Goal: Information Seeking & Learning: Learn about a topic

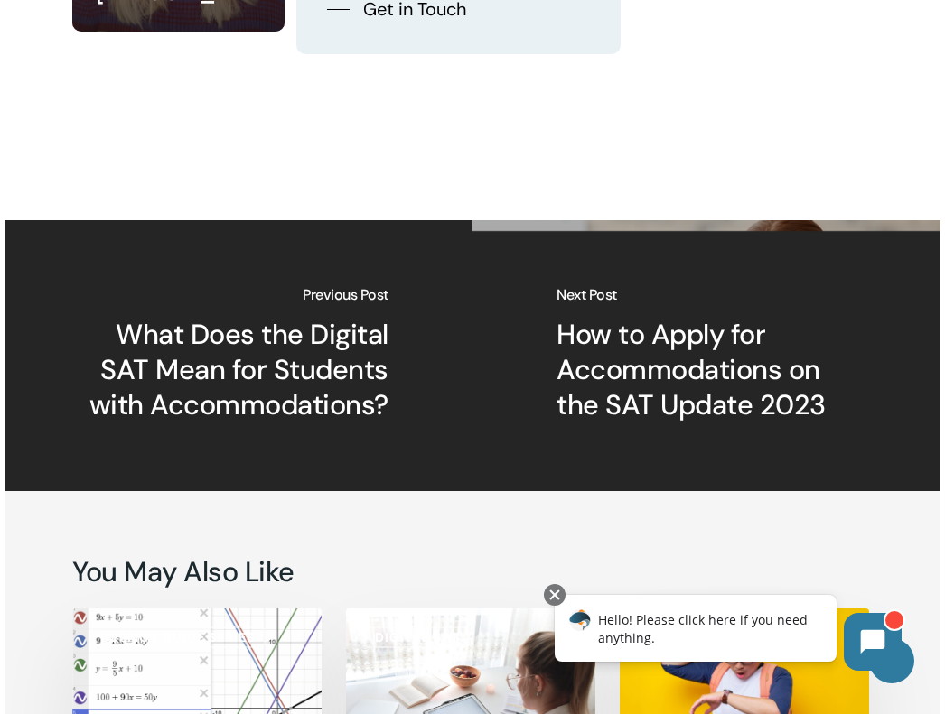
scroll to position [3501, 0]
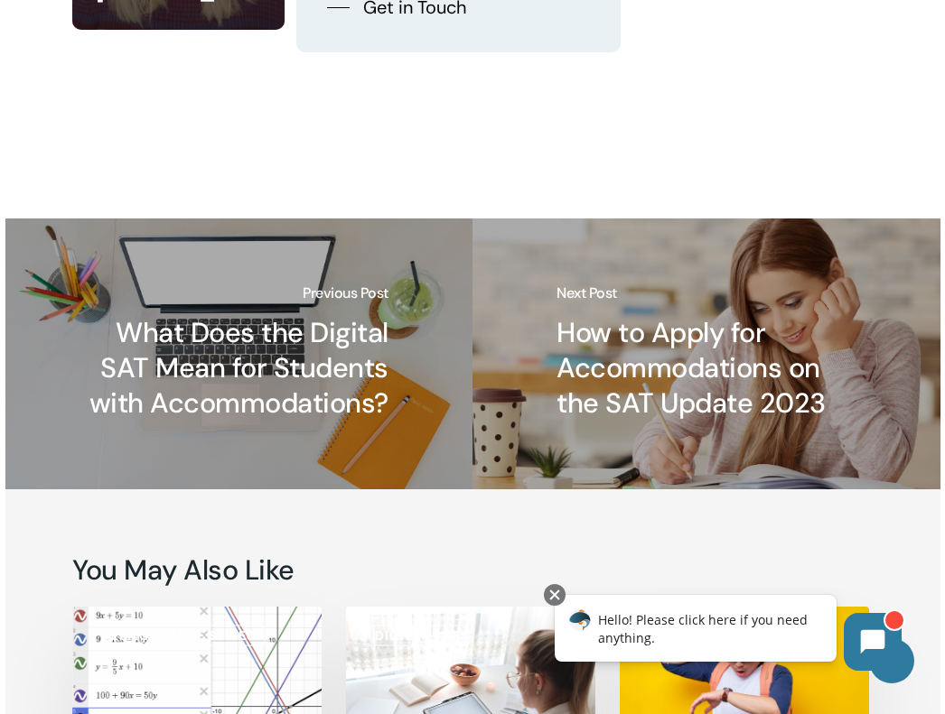
click at [240, 310] on link "What Does the Digital SAT Mean for Students with Accommodations?" at bounding box center [239, 354] width 468 height 271
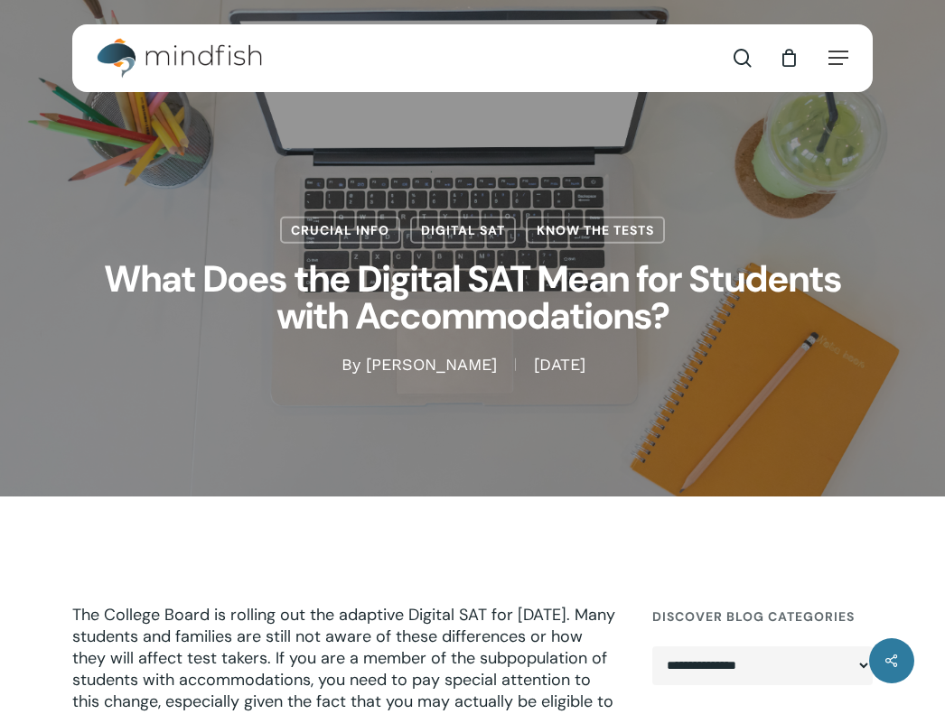
click at [240, 310] on h1 "What Does the Digital SAT Mean for Students with Accommodations?" at bounding box center [472, 299] width 800 height 110
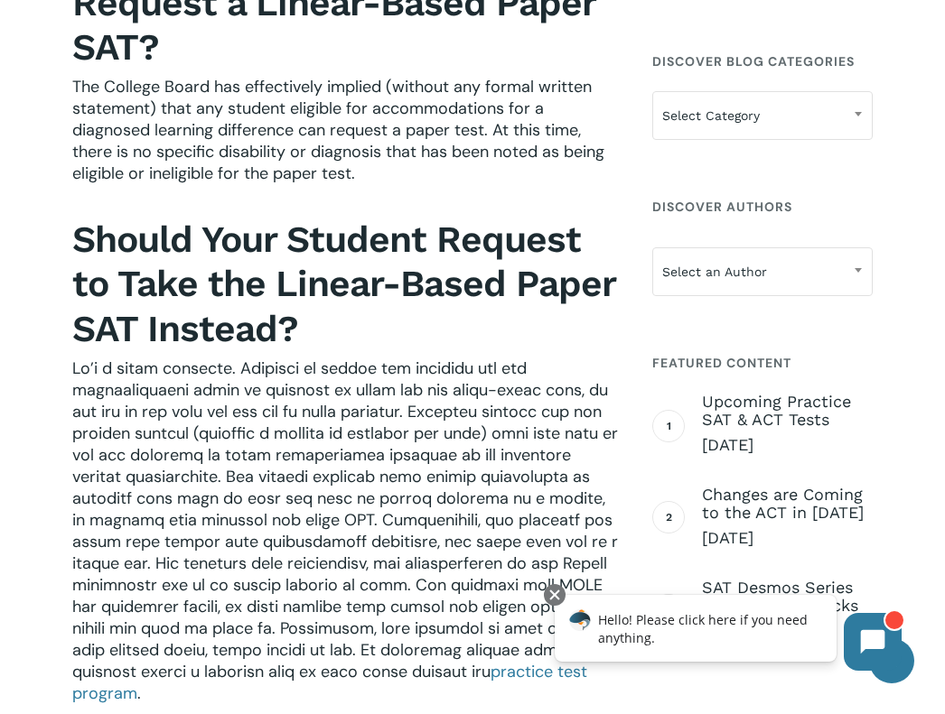
scroll to position [1778, 0]
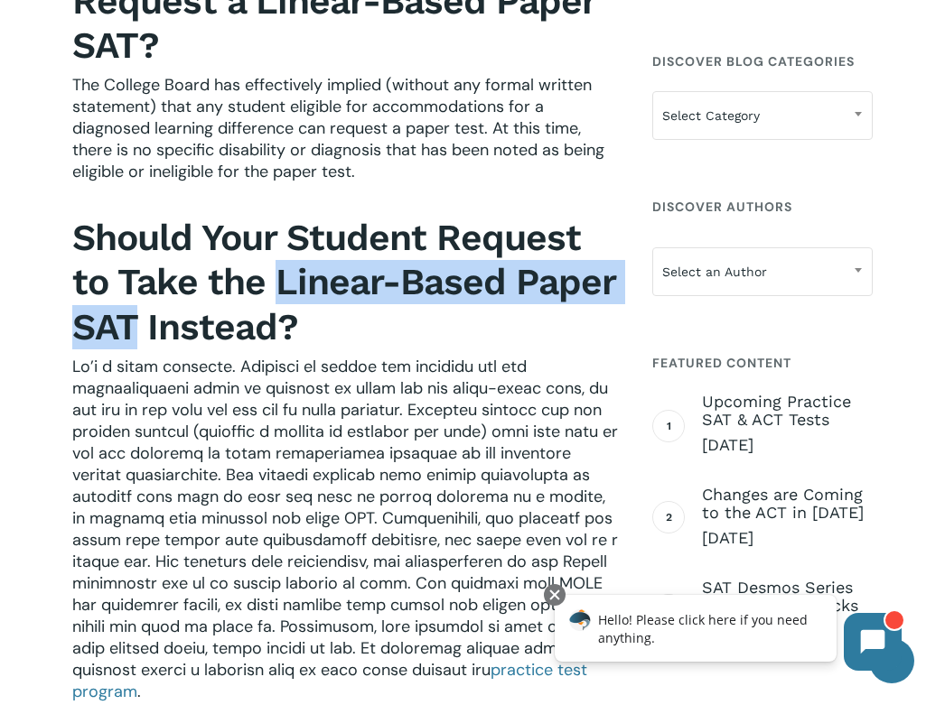
drag, startPoint x: 278, startPoint y: 281, endPoint x: 141, endPoint y: 334, distance: 147.2
click at [141, 334] on b "Should Your Student Request to Take the Linear-Based Paper SAT Instead?" at bounding box center [343, 282] width 543 height 133
copy b "Linear-Based Paper SAT"
